Goal: Download file/media

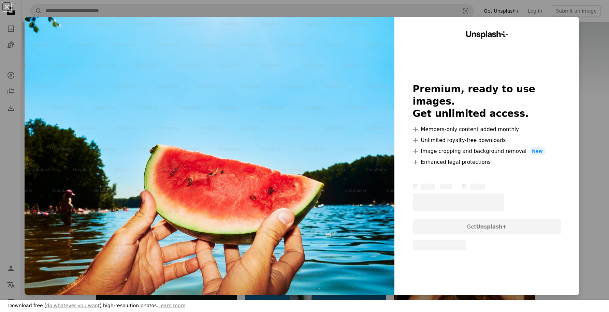
scroll to position [1038, 0]
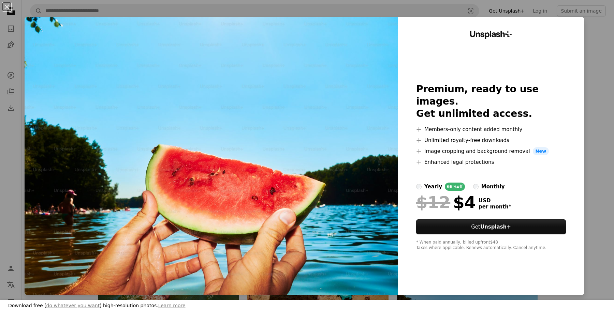
click at [569, 90] on div "Unsplash+ Premium, ready to use images. Get unlimited access. A plus sign Membe…" at bounding box center [491, 156] width 186 height 278
click at [11, 149] on div "An X shape Download free ( do whatever you want ) high-resolution photos. Learn…" at bounding box center [307, 156] width 614 height 312
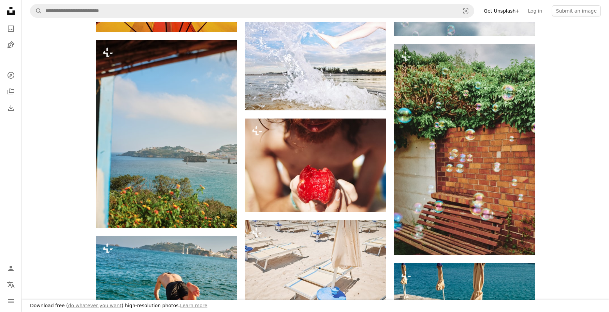
scroll to position [316, 0]
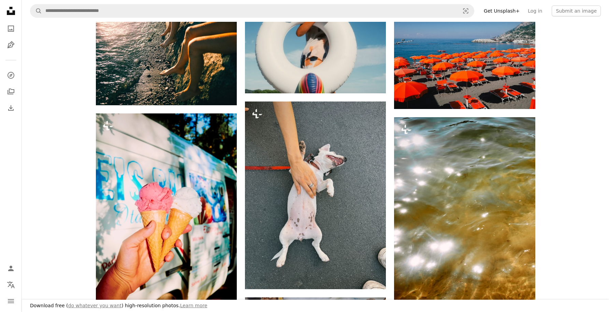
click at [13, 12] on icon at bounding box center [11, 11] width 8 height 8
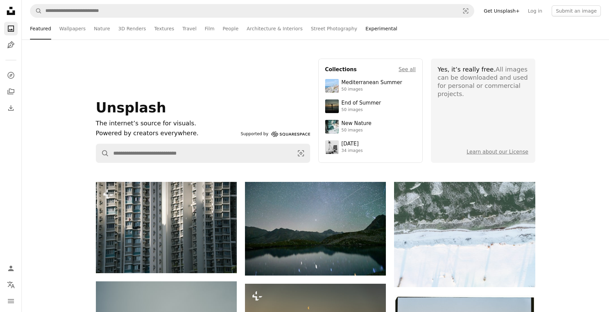
click at [374, 29] on link "Experimental" at bounding box center [381, 29] width 32 height 22
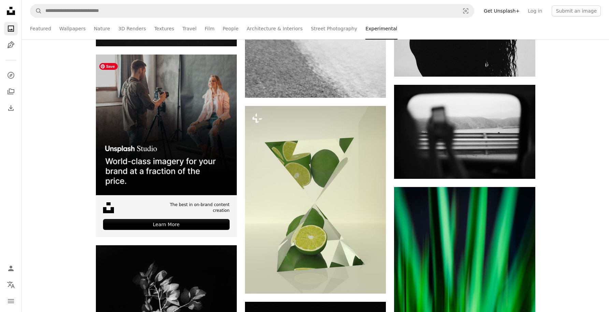
scroll to position [1794, 0]
